Goal: Transaction & Acquisition: Subscribe to service/newsletter

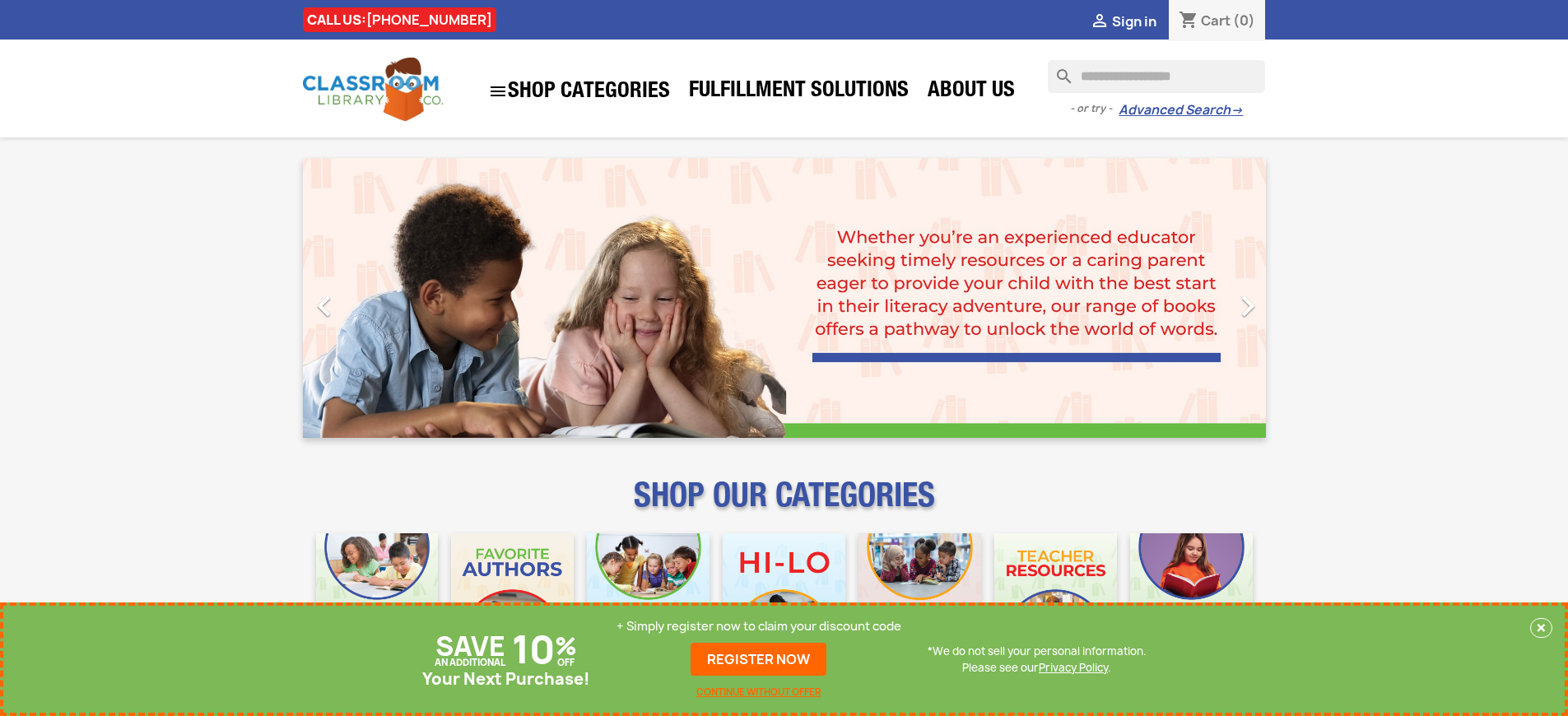
click at [759, 626] on p "+ Simply register now to claim your discount code" at bounding box center [758, 626] width 284 height 16
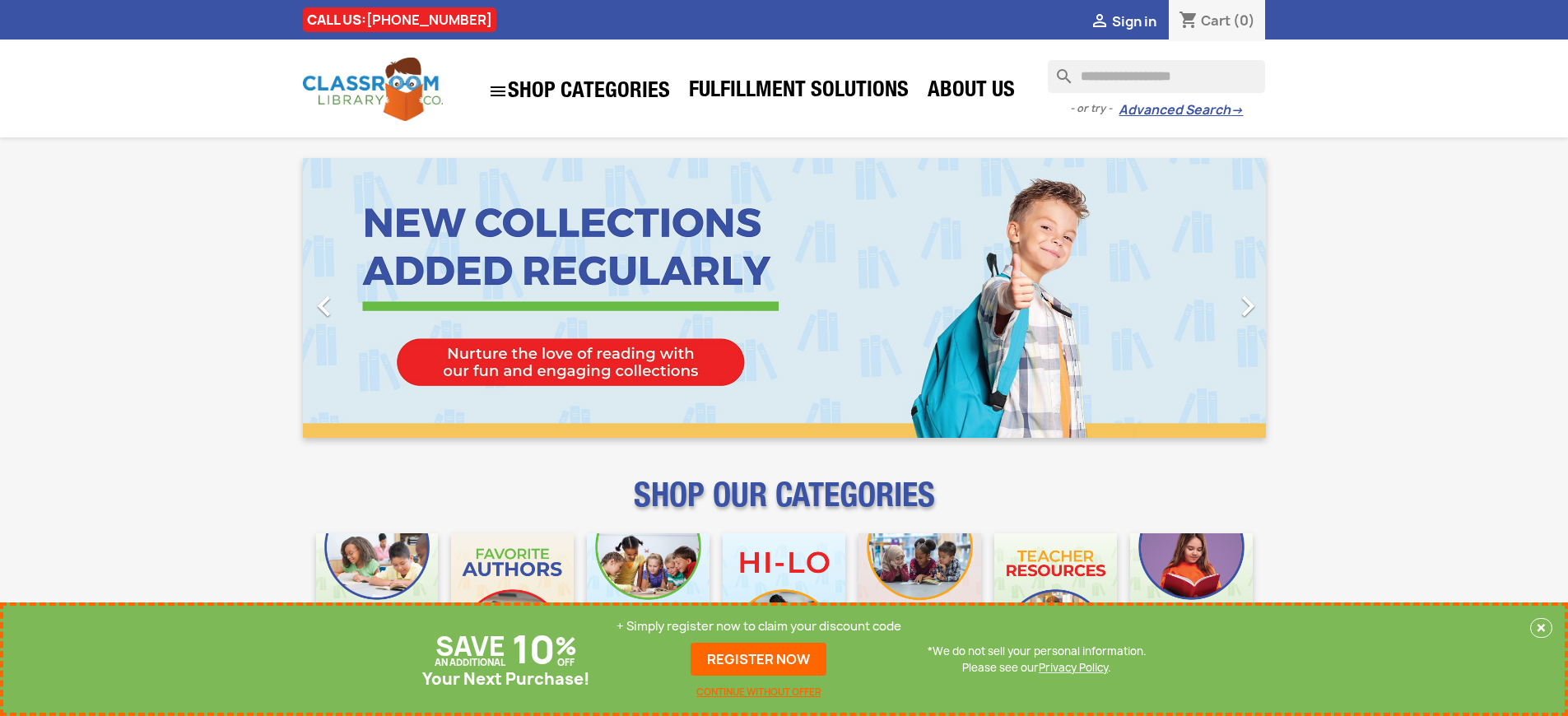
click at [759, 626] on p "+ Simply register now to claim your discount code" at bounding box center [758, 626] width 284 height 16
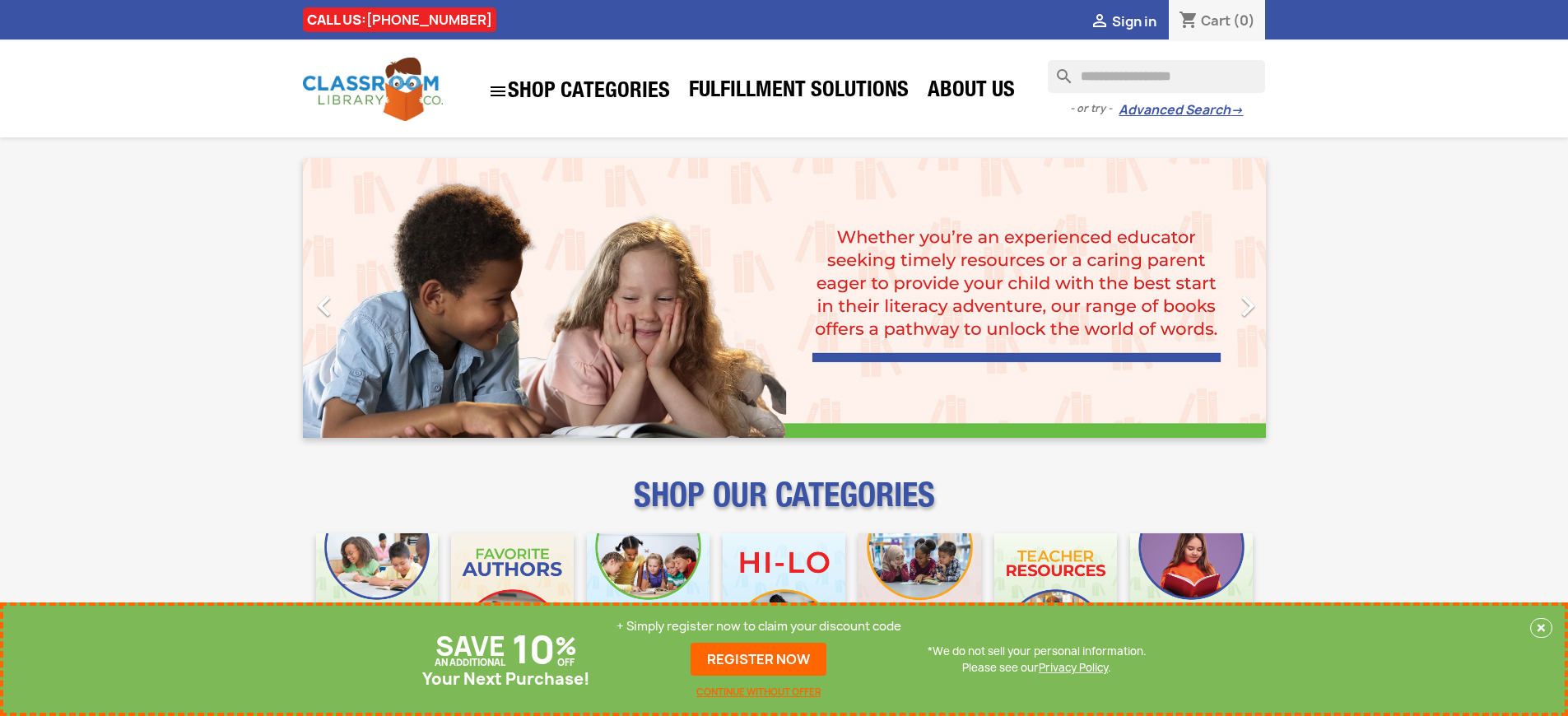
click at [759, 626] on p "+ Simply register now to claim your discount code" at bounding box center [758, 626] width 284 height 16
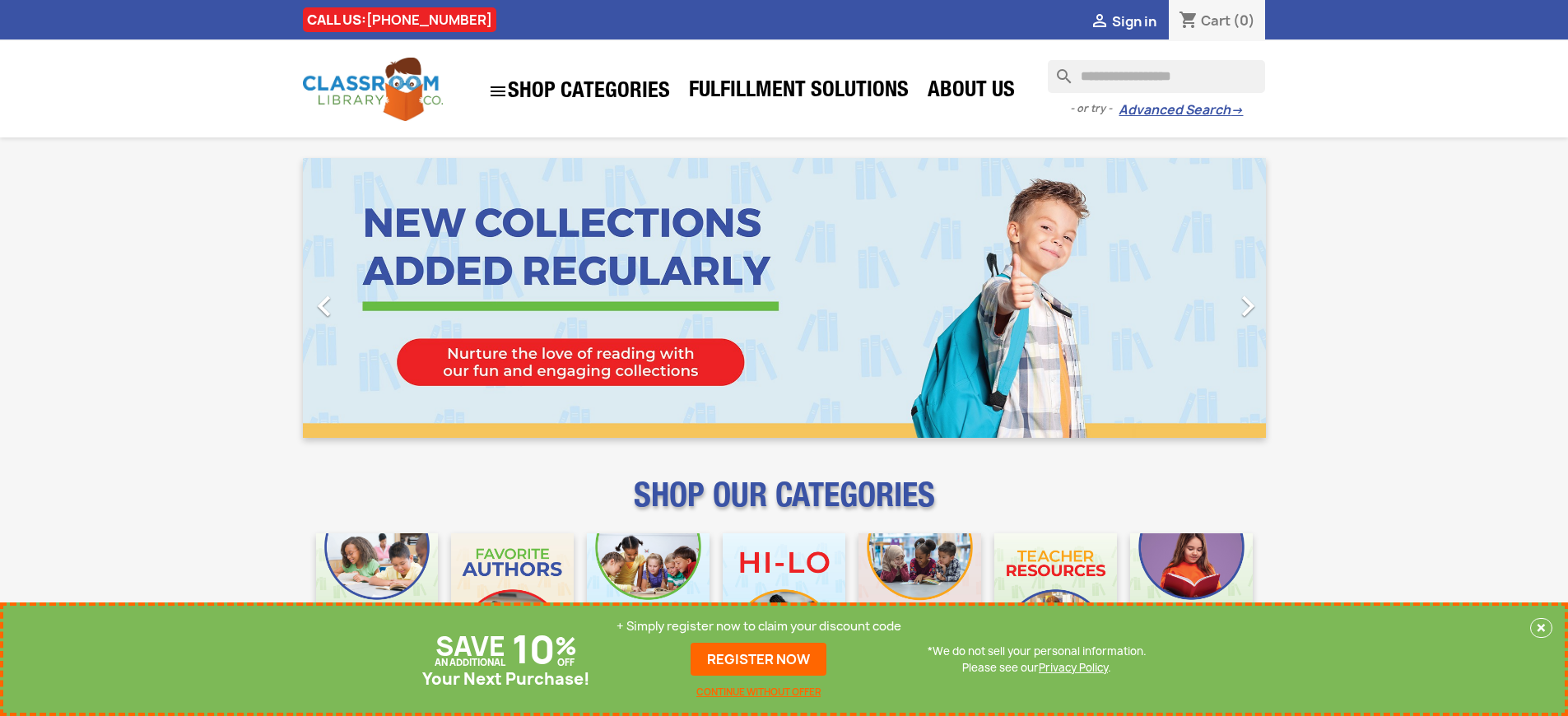
click at [759, 626] on p "+ Simply register now to claim your discount code" at bounding box center [758, 626] width 284 height 16
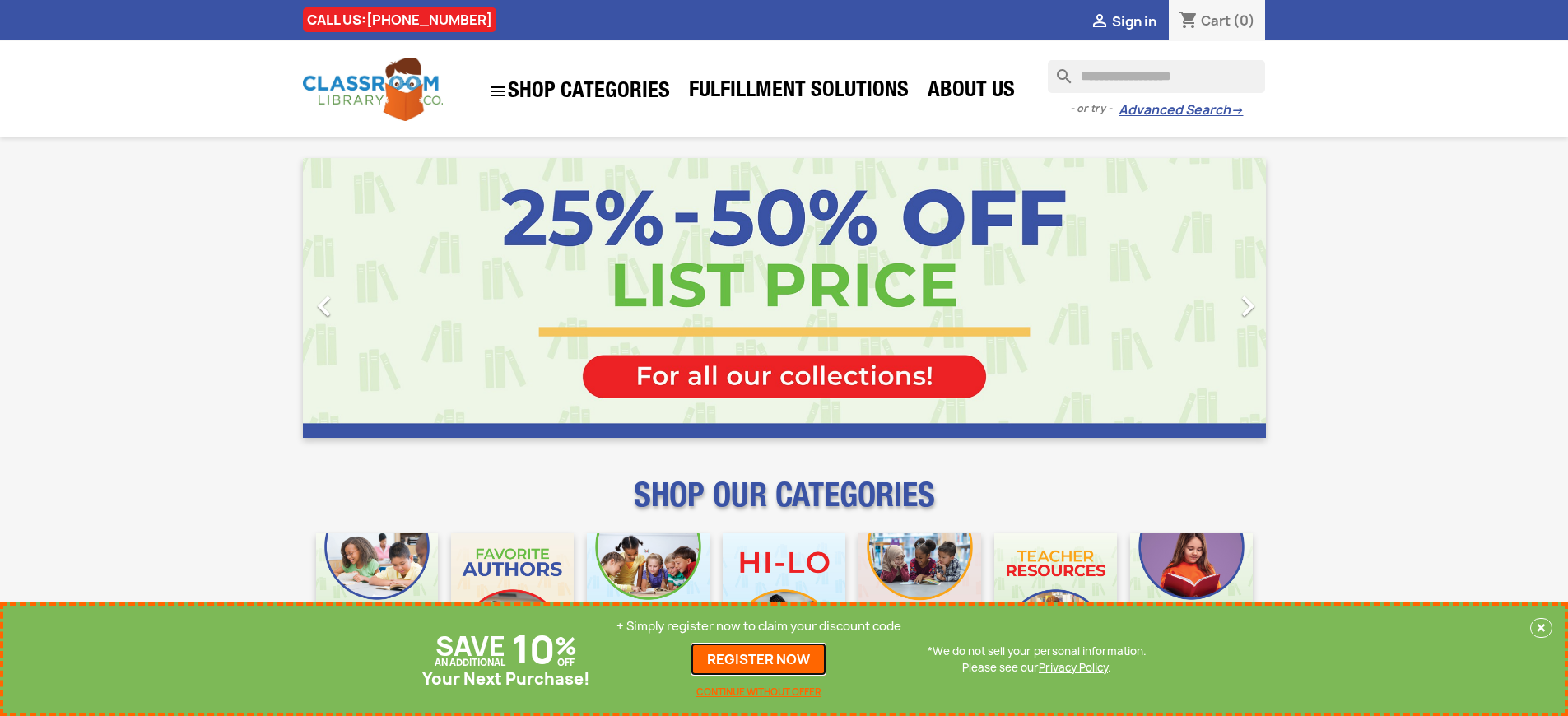
click at [759, 659] on link "REGISTER NOW" at bounding box center [758, 659] width 136 height 33
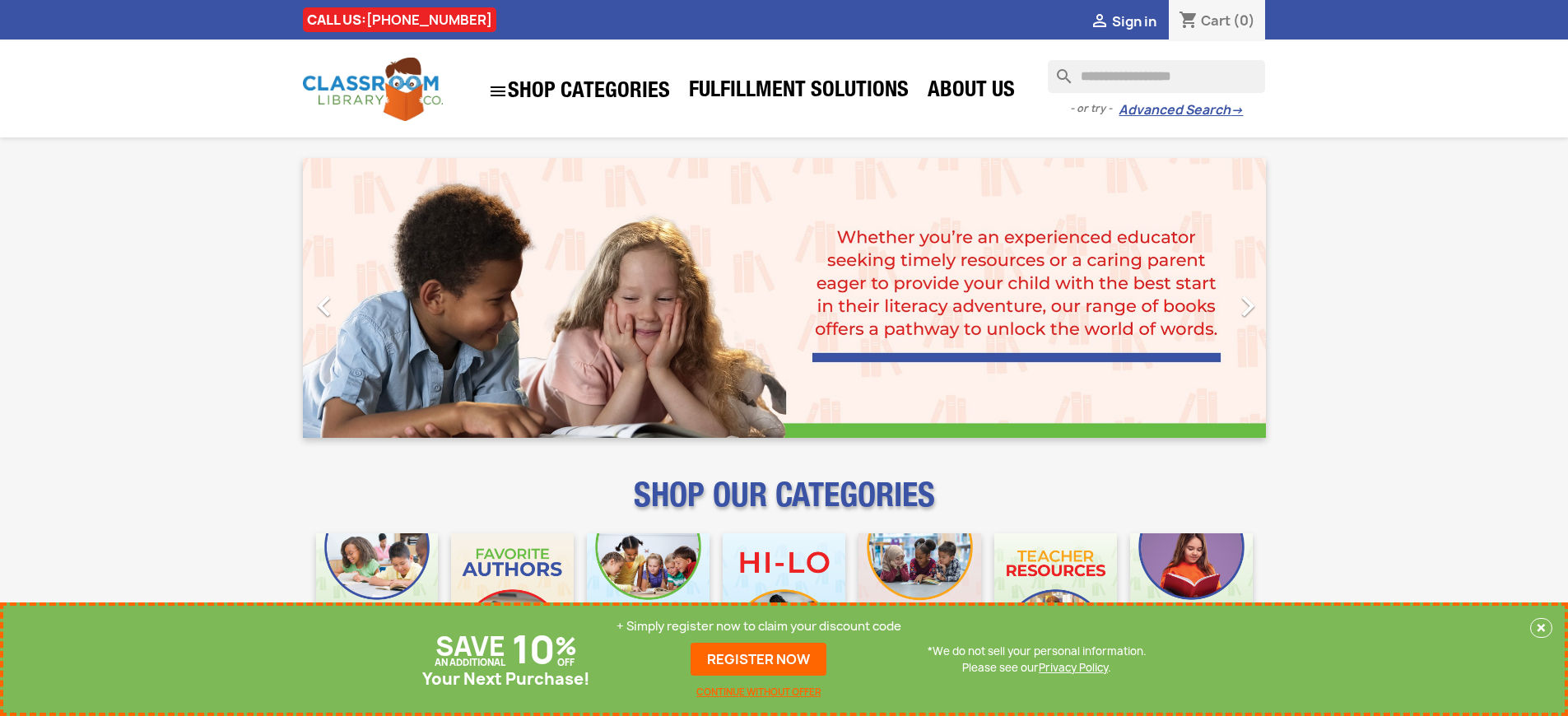
click at [759, 626] on p "+ Simply register now to claim your discount code" at bounding box center [758, 626] width 284 height 16
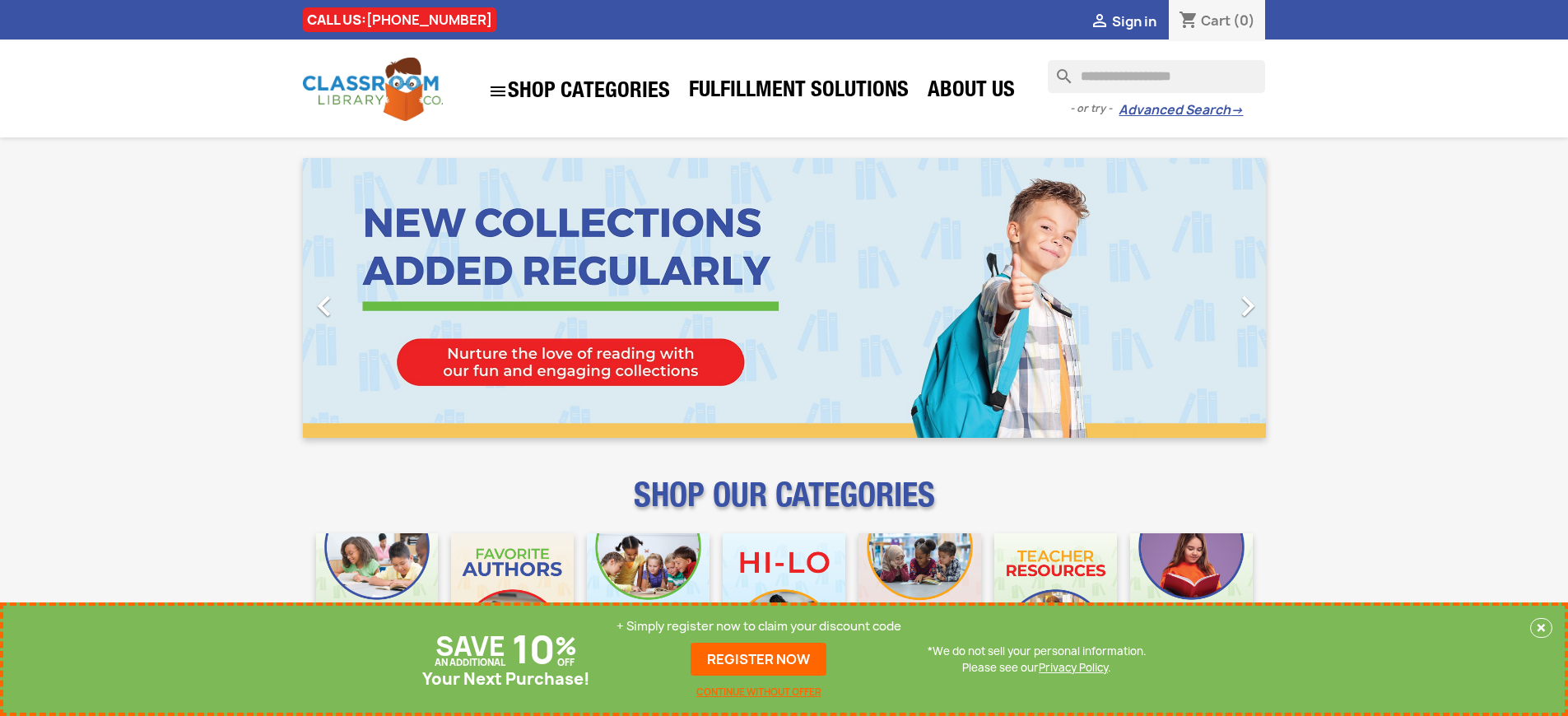
click at [759, 626] on p "+ Simply register now to claim your discount code" at bounding box center [758, 626] width 284 height 16
click at [759, 659] on link "REGISTER NOW" at bounding box center [758, 659] width 136 height 33
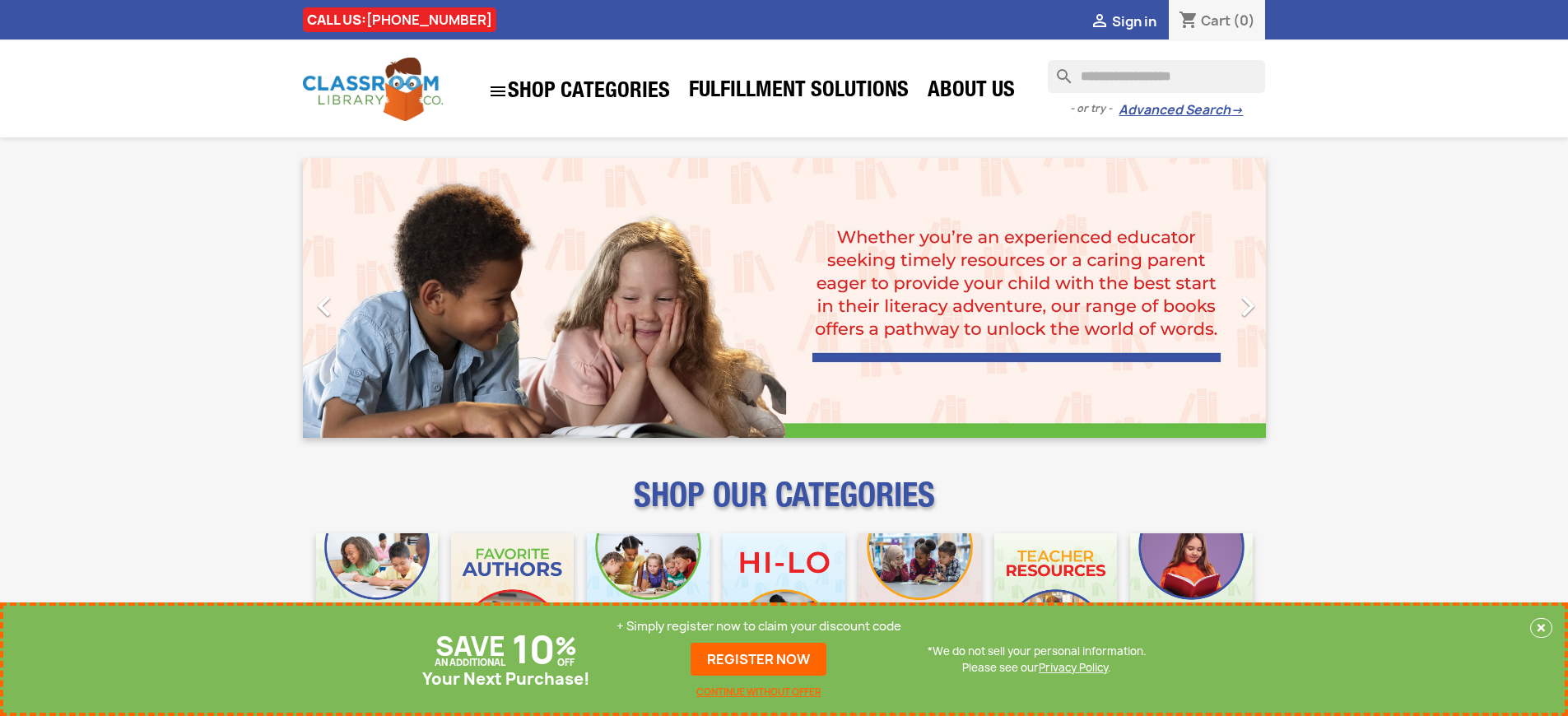
click at [759, 626] on p "+ Simply register now to claim your discount code" at bounding box center [758, 626] width 284 height 16
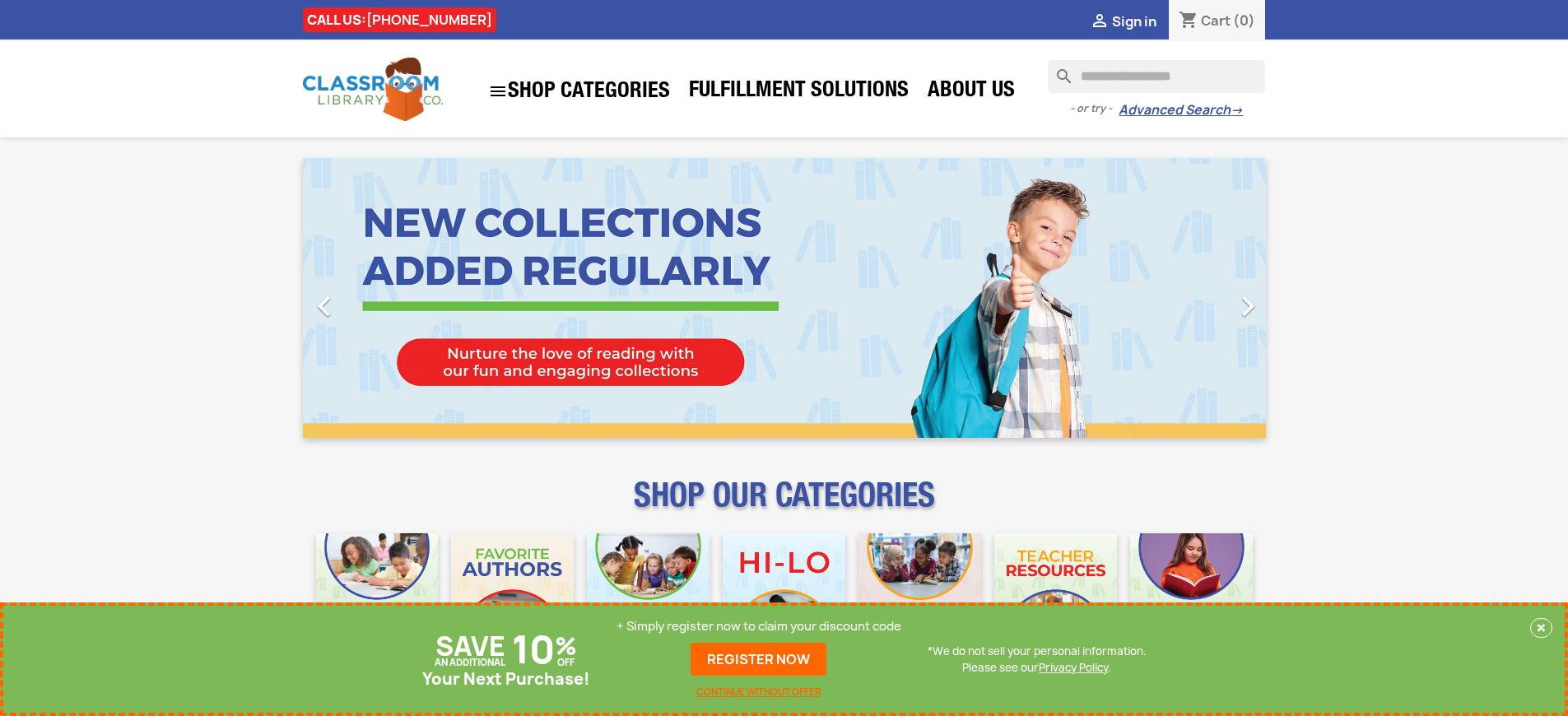
click at [759, 626] on p "+ Simply register now to claim your discount code" at bounding box center [758, 626] width 284 height 16
click at [759, 659] on link "REGISTER NOW" at bounding box center [758, 659] width 136 height 33
